Goal: Transaction & Acquisition: Purchase product/service

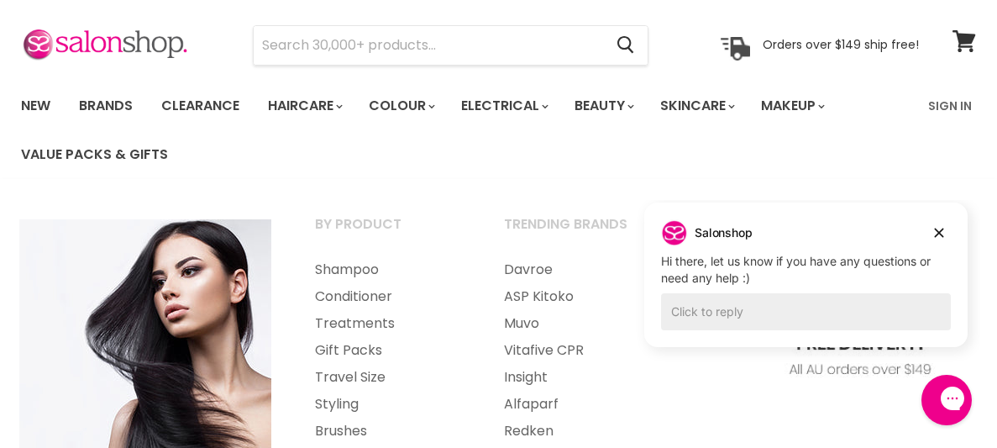
scroll to position [226, 0]
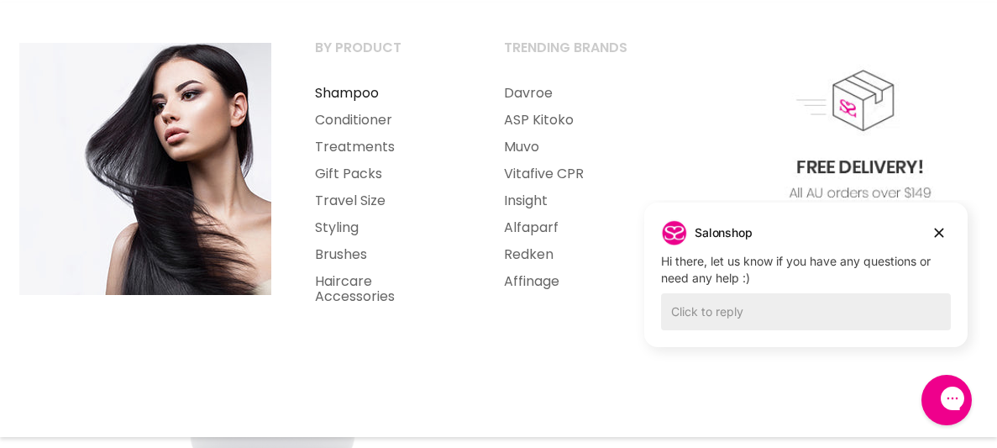
click at [319, 89] on link "Shampoo" at bounding box center [387, 93] width 186 height 27
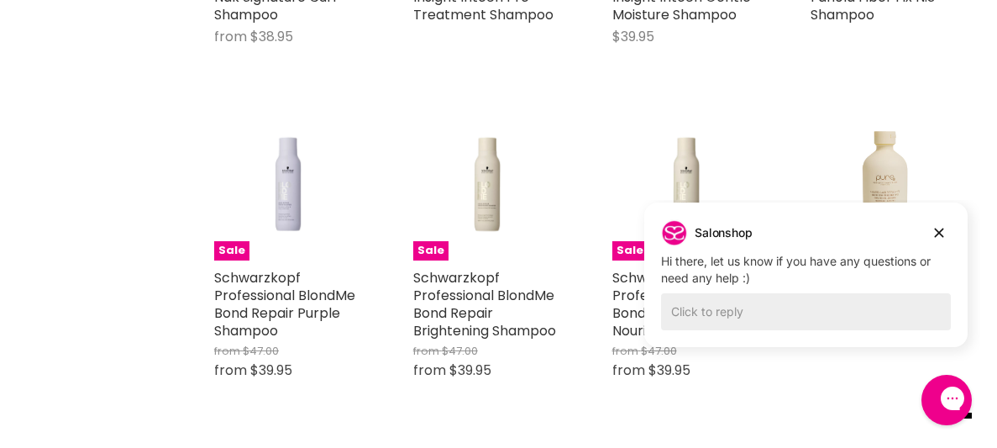
scroll to position [2625, 0]
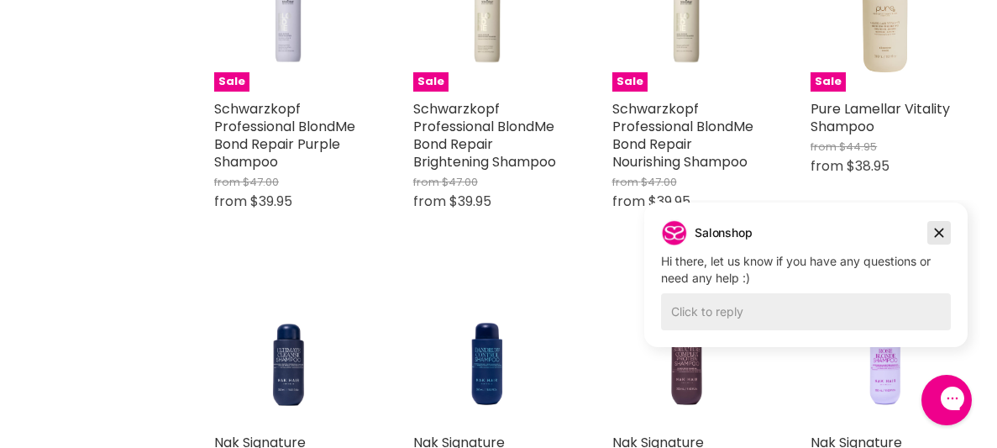
drag, startPoint x: 942, startPoint y: 228, endPoint x: 1441, endPoint y: 476, distance: 556.7
click at [942, 228] on icon "Dismiss campaign" at bounding box center [939, 233] width 17 height 20
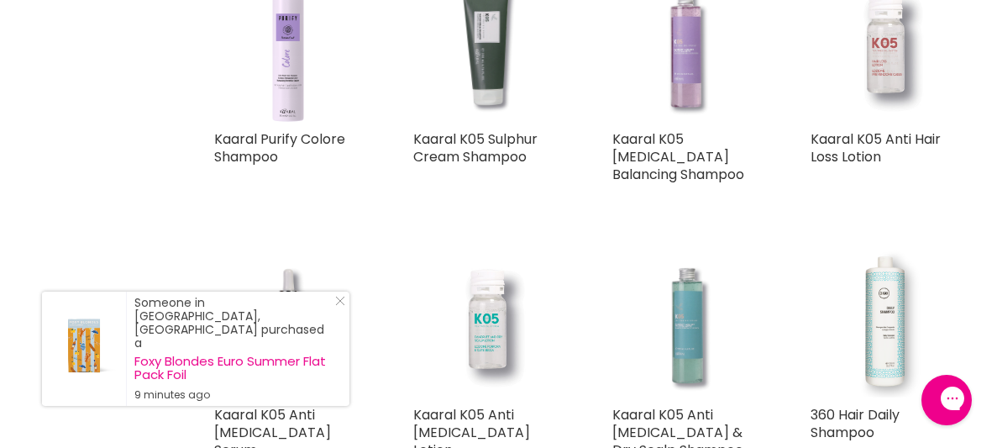
scroll to position [6706, 0]
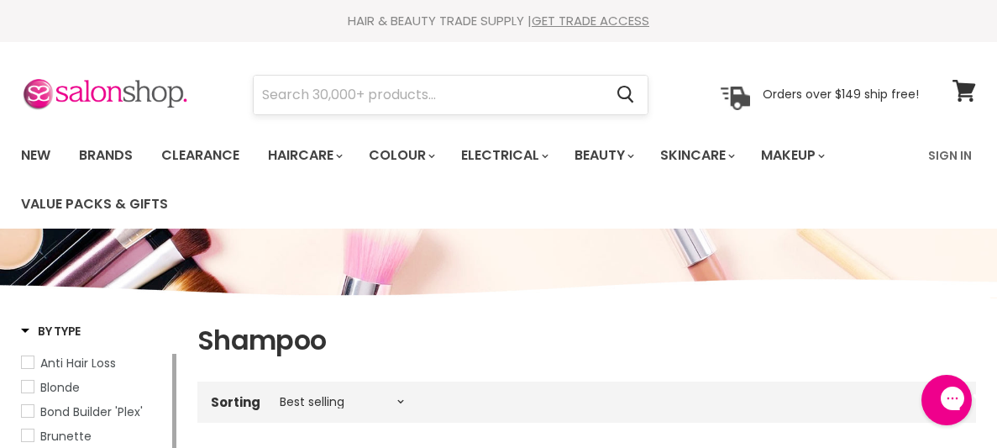
click at [341, 94] on input "Search" at bounding box center [428, 95] width 349 height 39
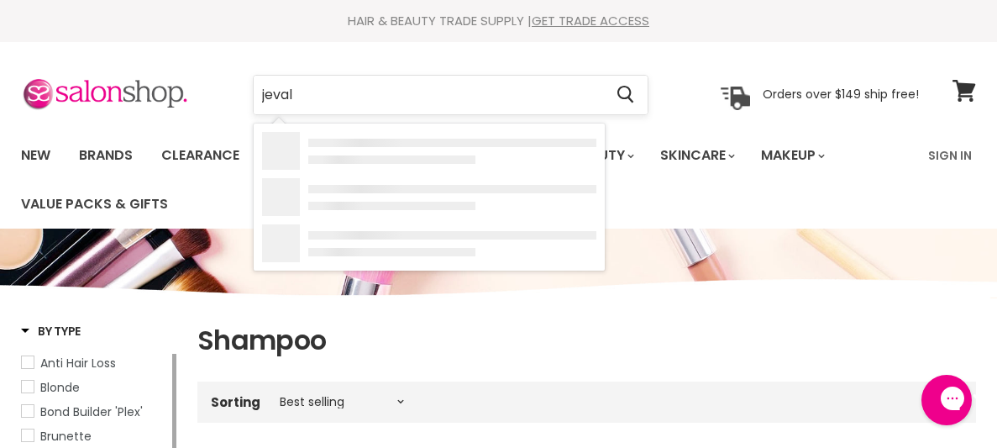
type input "jeval"
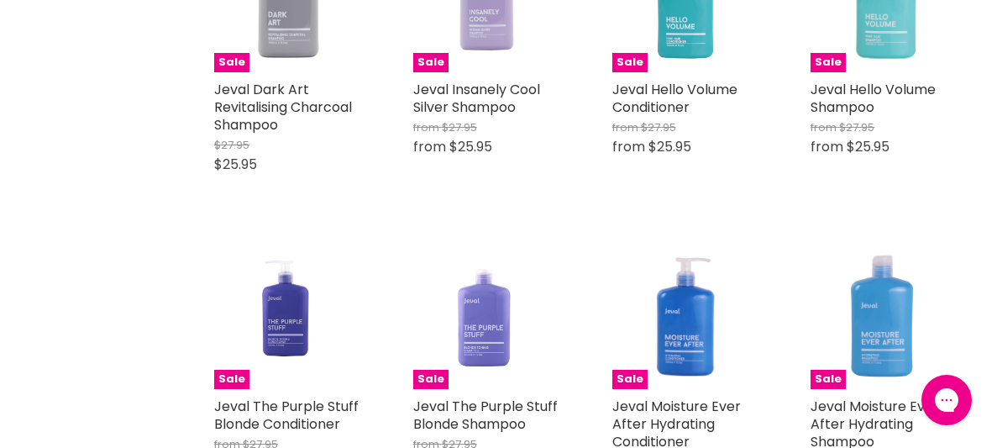
scroll to position [1392, 0]
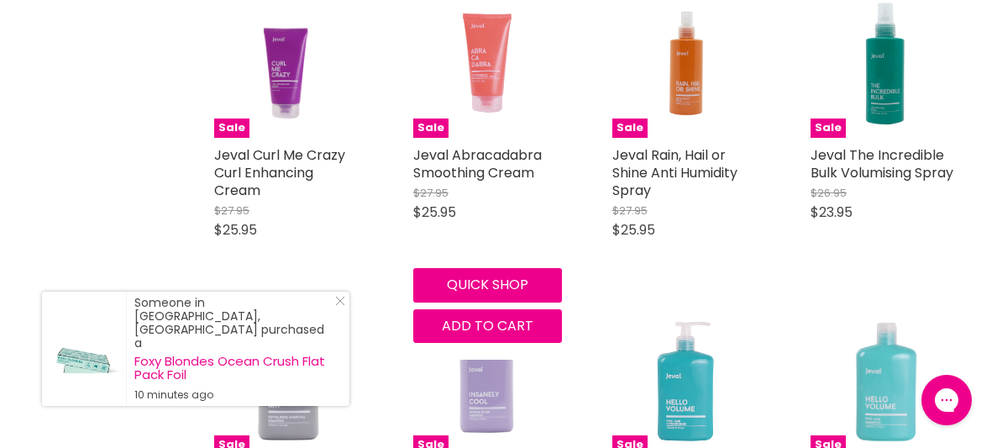
scroll to position [885, 0]
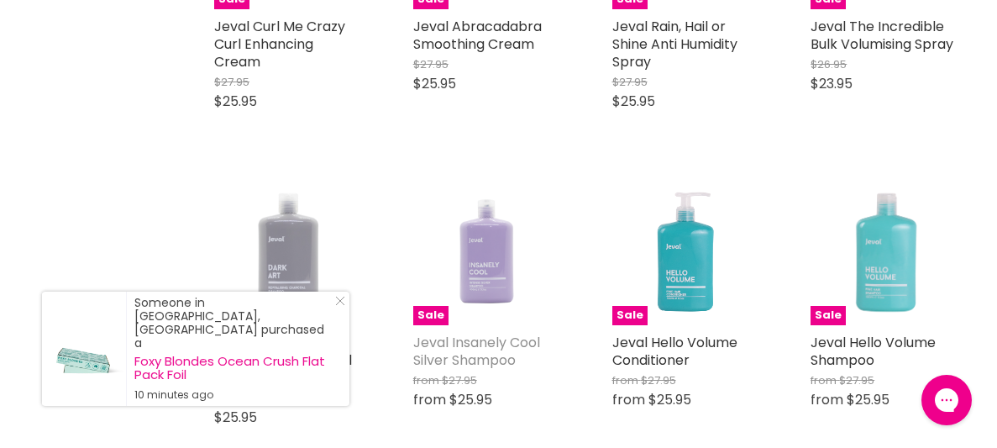
click at [485, 339] on link "Jeval Insanely Cool Silver Shampoo" at bounding box center [476, 351] width 127 height 37
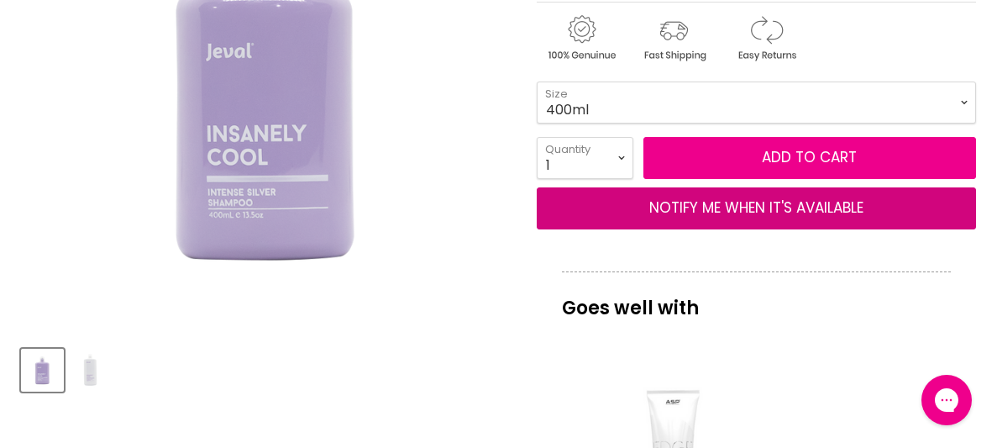
drag, startPoint x: 622, startPoint y: 205, endPoint x: 624, endPoint y: 235, distance: 30.3
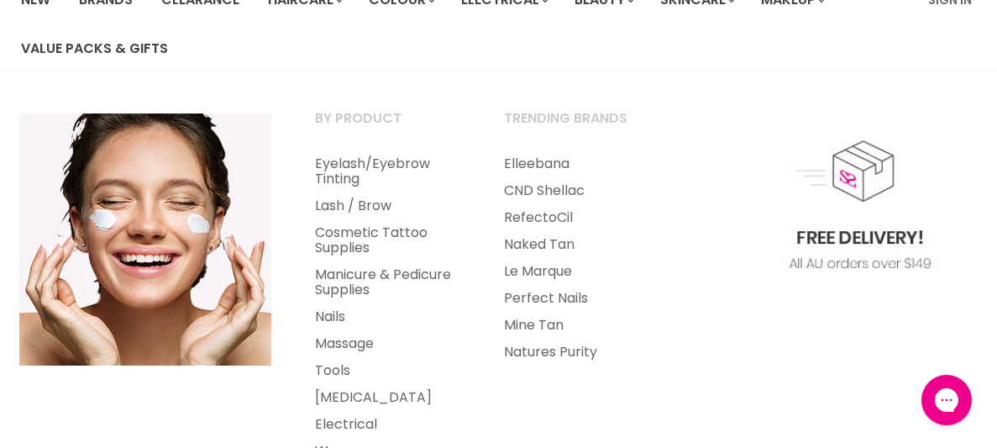
scroll to position [152, 0]
